Goal: Check status: Check status

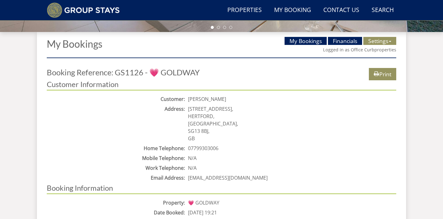
scroll to position [222, 0]
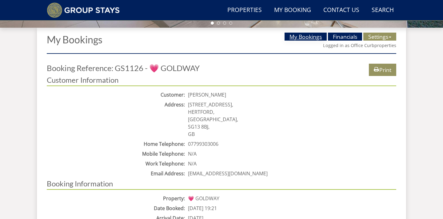
click at [296, 36] on link "My Bookings" at bounding box center [306, 37] width 42 height 8
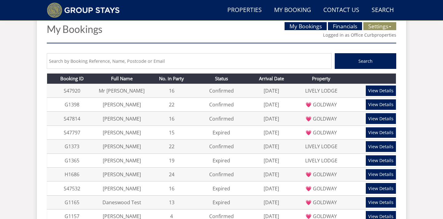
scroll to position [234, 0]
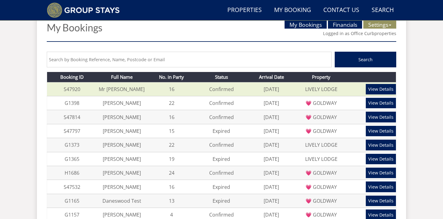
click at [374, 91] on link "View Details" at bounding box center [381, 89] width 30 height 10
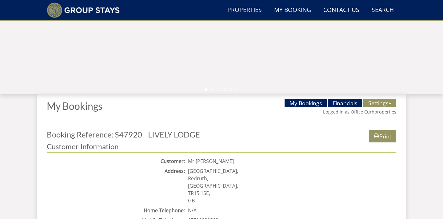
scroll to position [193, 0]
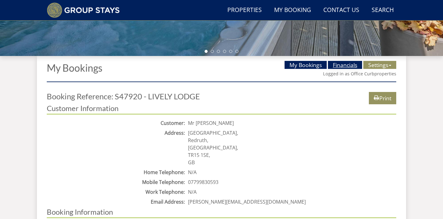
click at [337, 67] on link "Financials" at bounding box center [345, 65] width 34 height 8
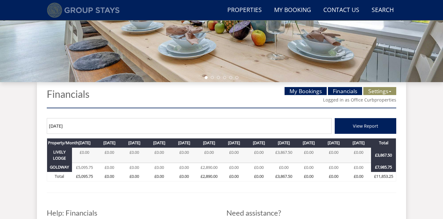
scroll to position [163, 0]
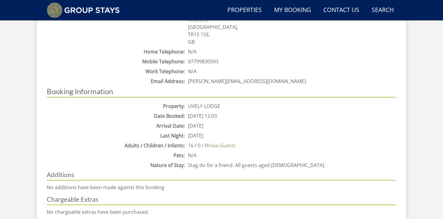
scroll to position [325, 0]
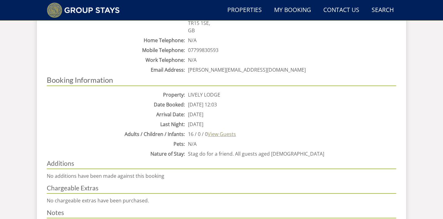
click at [231, 134] on link "View Guests" at bounding box center [222, 134] width 28 height 7
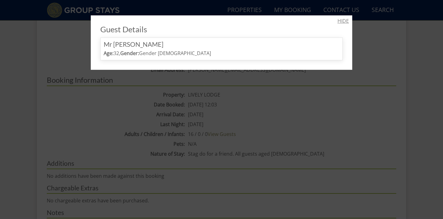
click at [343, 20] on link "HIDE" at bounding box center [342, 20] width 11 height 7
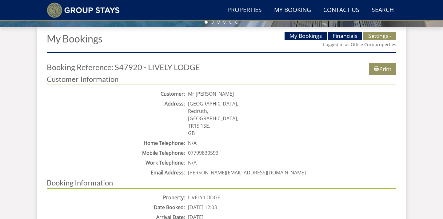
scroll to position [76, 0]
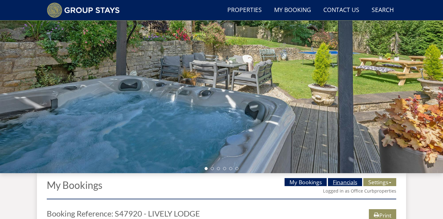
click at [338, 181] on link "Financials" at bounding box center [345, 182] width 34 height 8
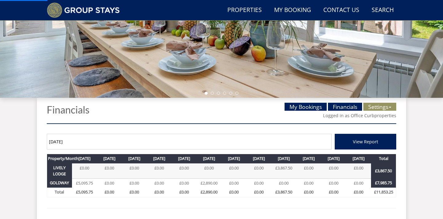
scroll to position [232, 0]
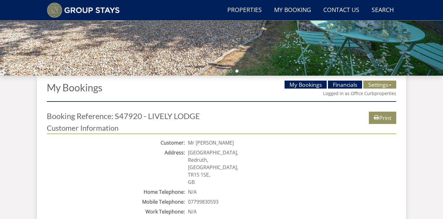
scroll to position [130, 0]
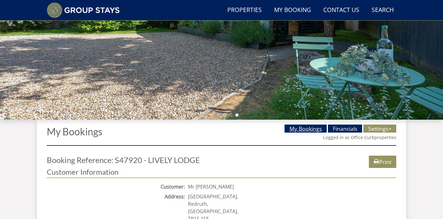
click at [293, 127] on link "My Bookings" at bounding box center [306, 129] width 42 height 8
